Goal: Task Accomplishment & Management: Manage account settings

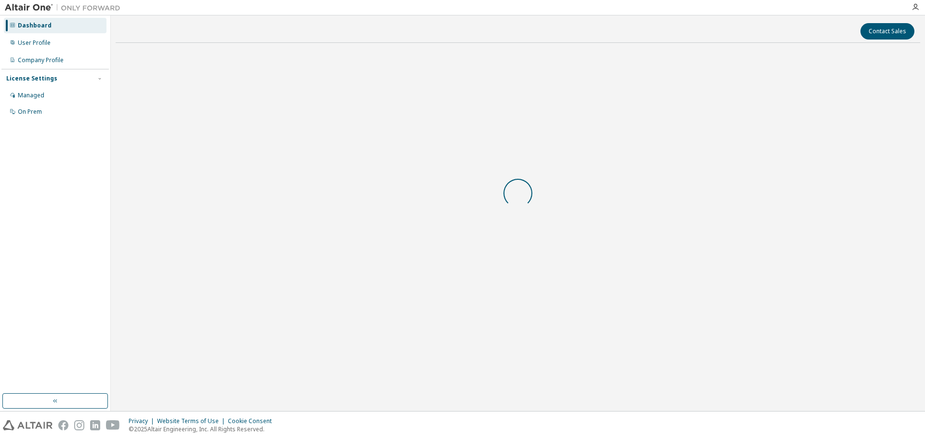
click at [489, 252] on body "Dashboard User Profile Company Profile License Settings Managed On Prem Contact…" at bounding box center [462, 219] width 925 height 439
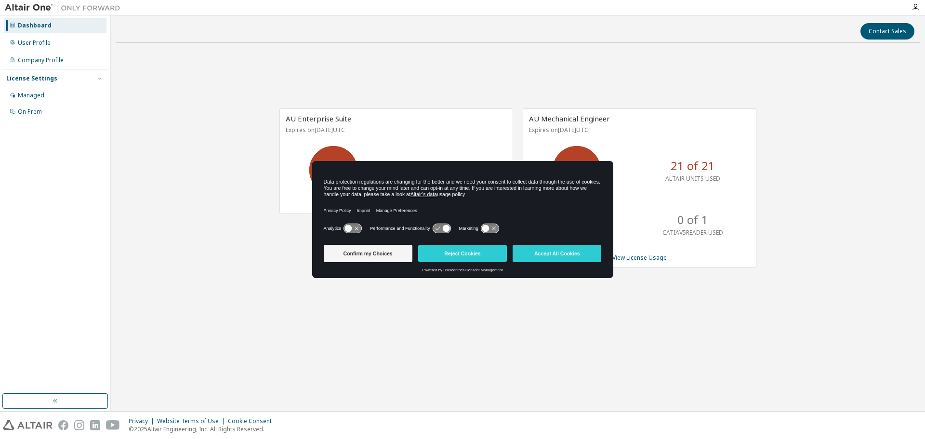
click at [489, 252] on button "Reject Cookies" at bounding box center [462, 253] width 89 height 17
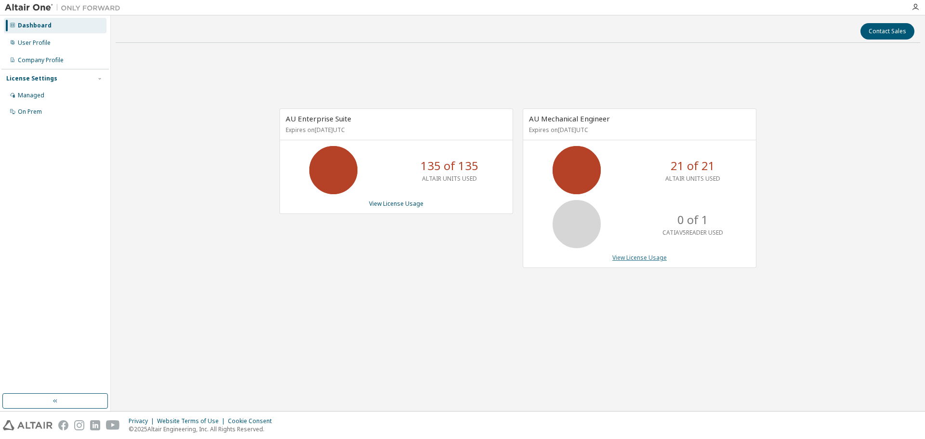
click at [641, 259] on link "View License Usage" at bounding box center [639, 257] width 54 height 8
